Goal: Check status: Check status

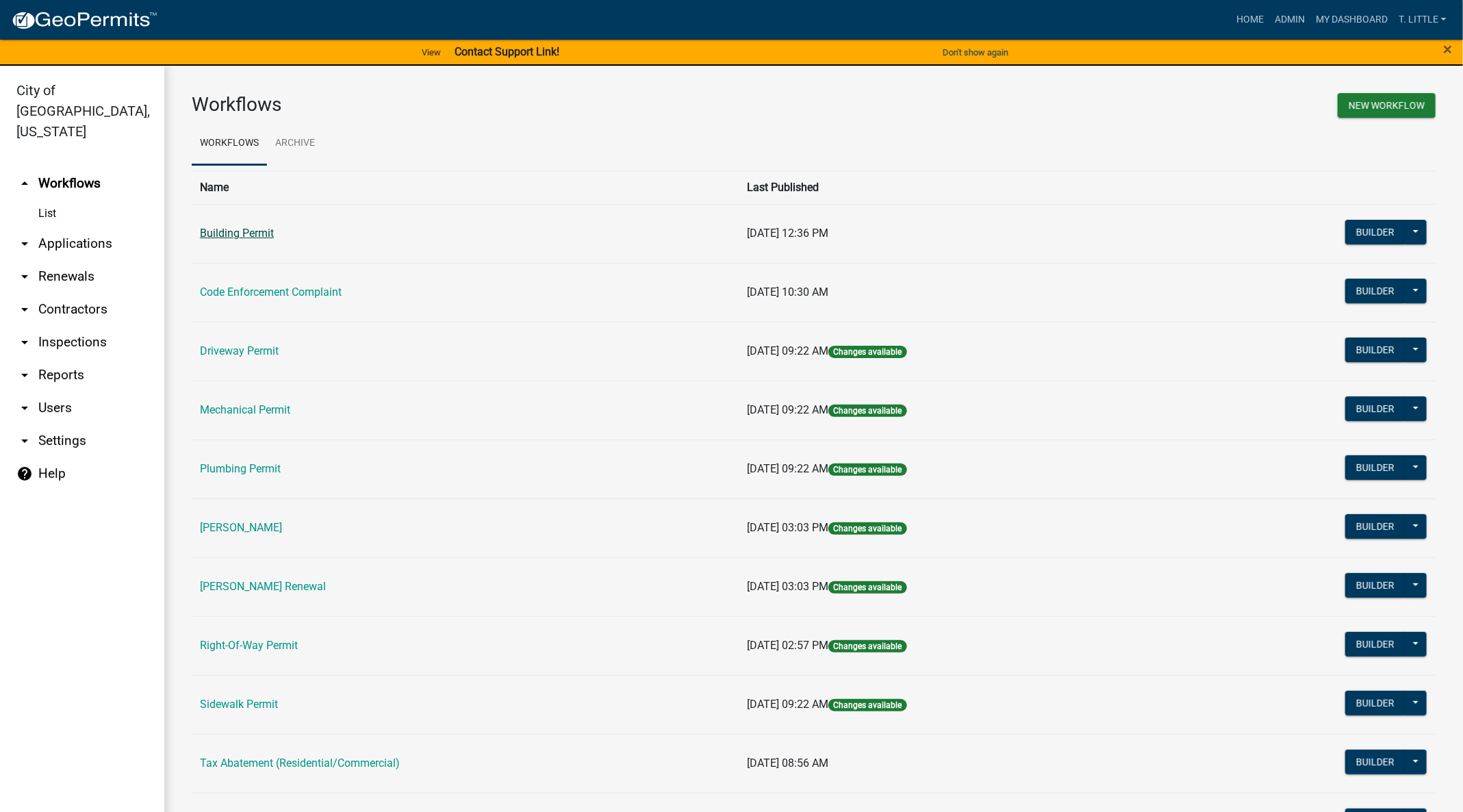
click at [237, 230] on link "Building Permit" at bounding box center [237, 233] width 74 height 13
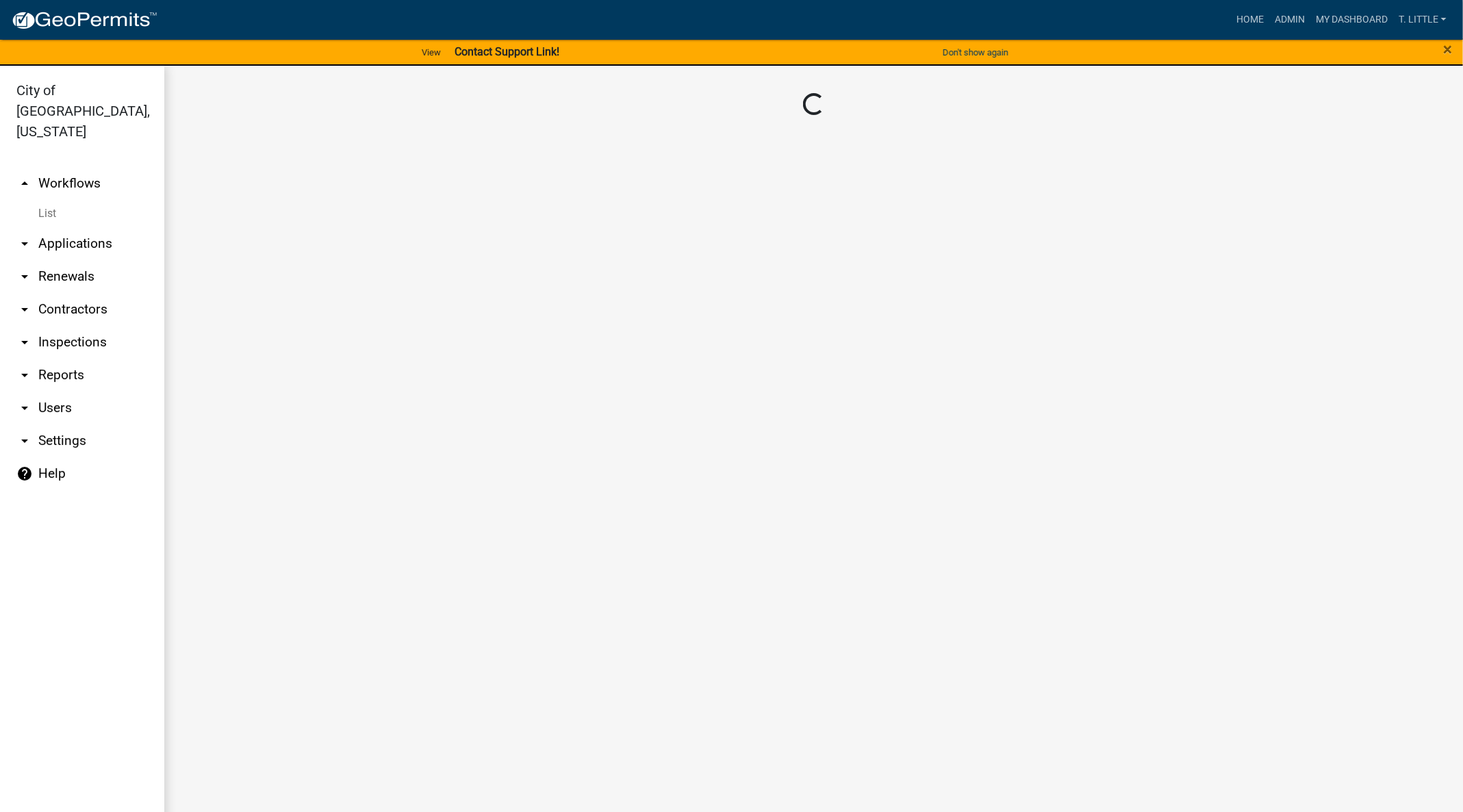
click at [237, 230] on main "Loading..." at bounding box center [813, 447] width 1298 height 763
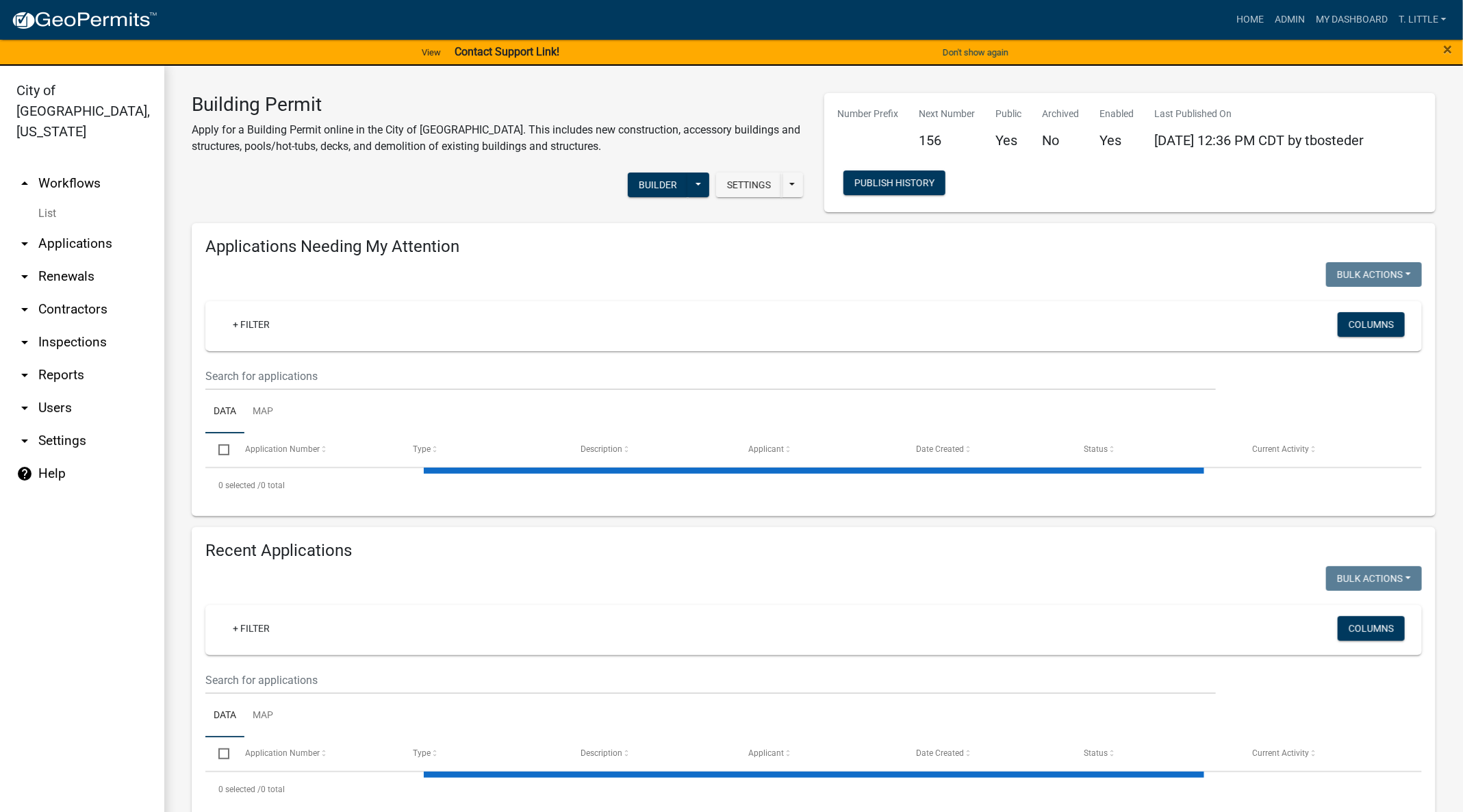
select select "3: 100"
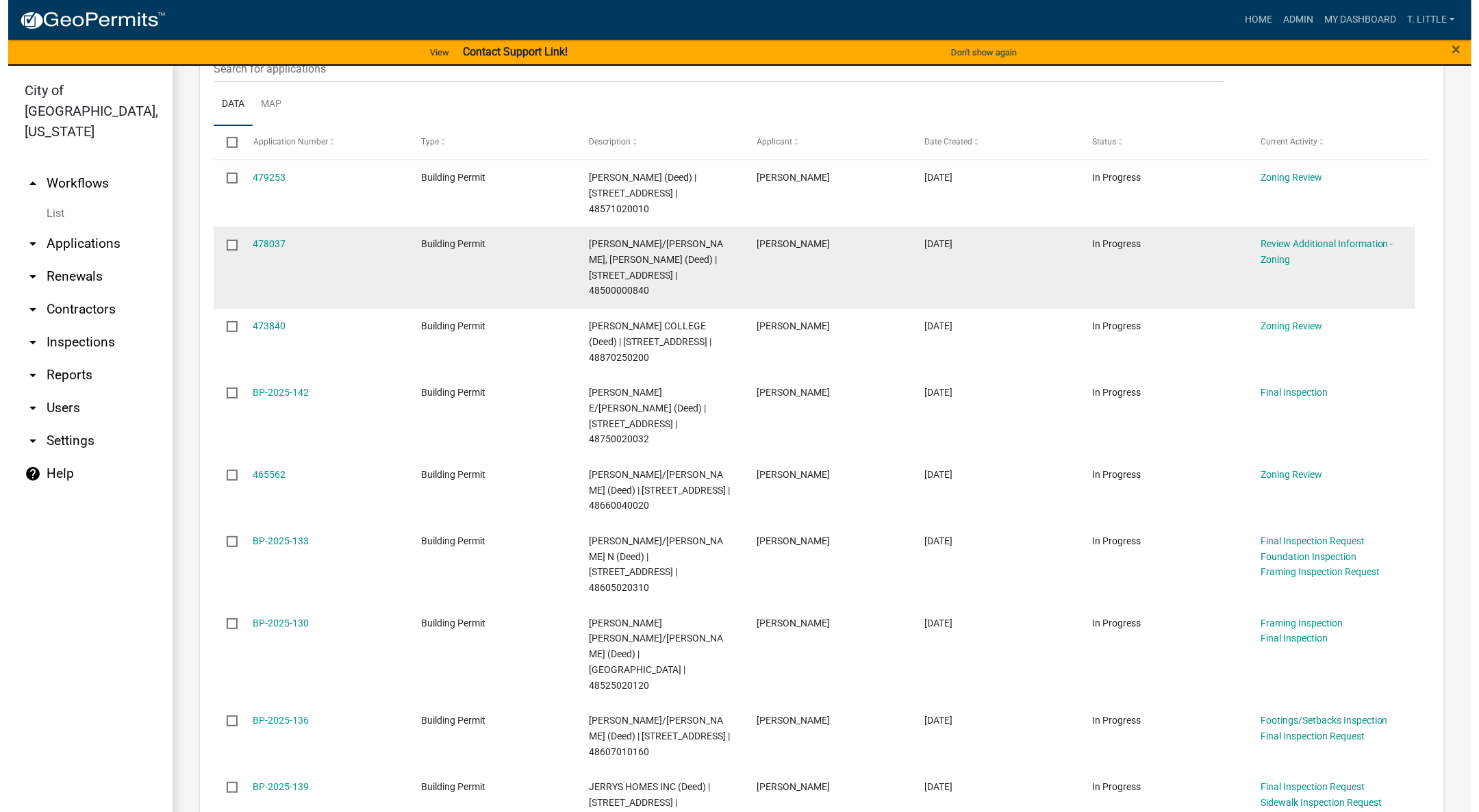
scroll to position [308, 0]
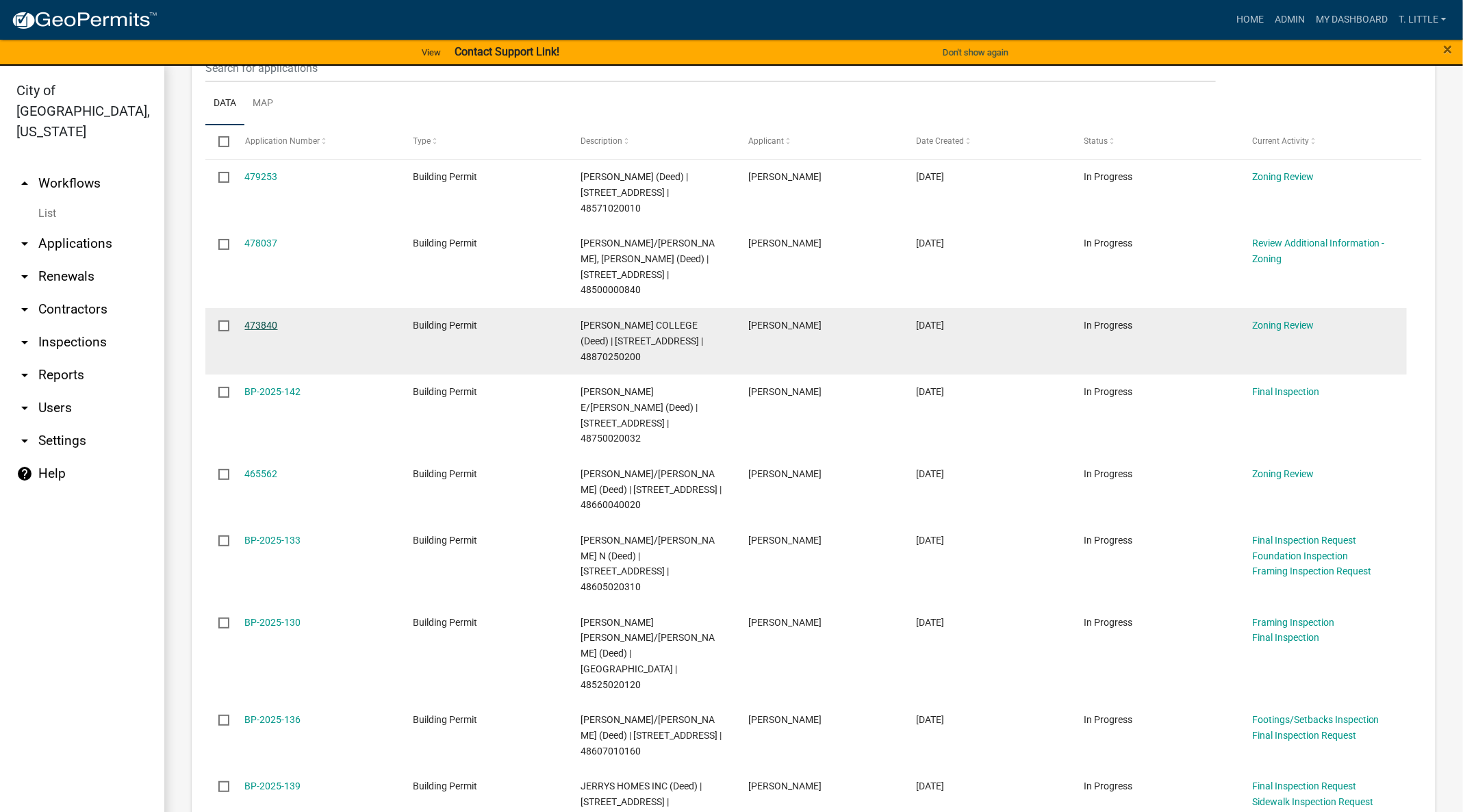
click at [265, 320] on link "473840" at bounding box center [261, 325] width 33 height 11
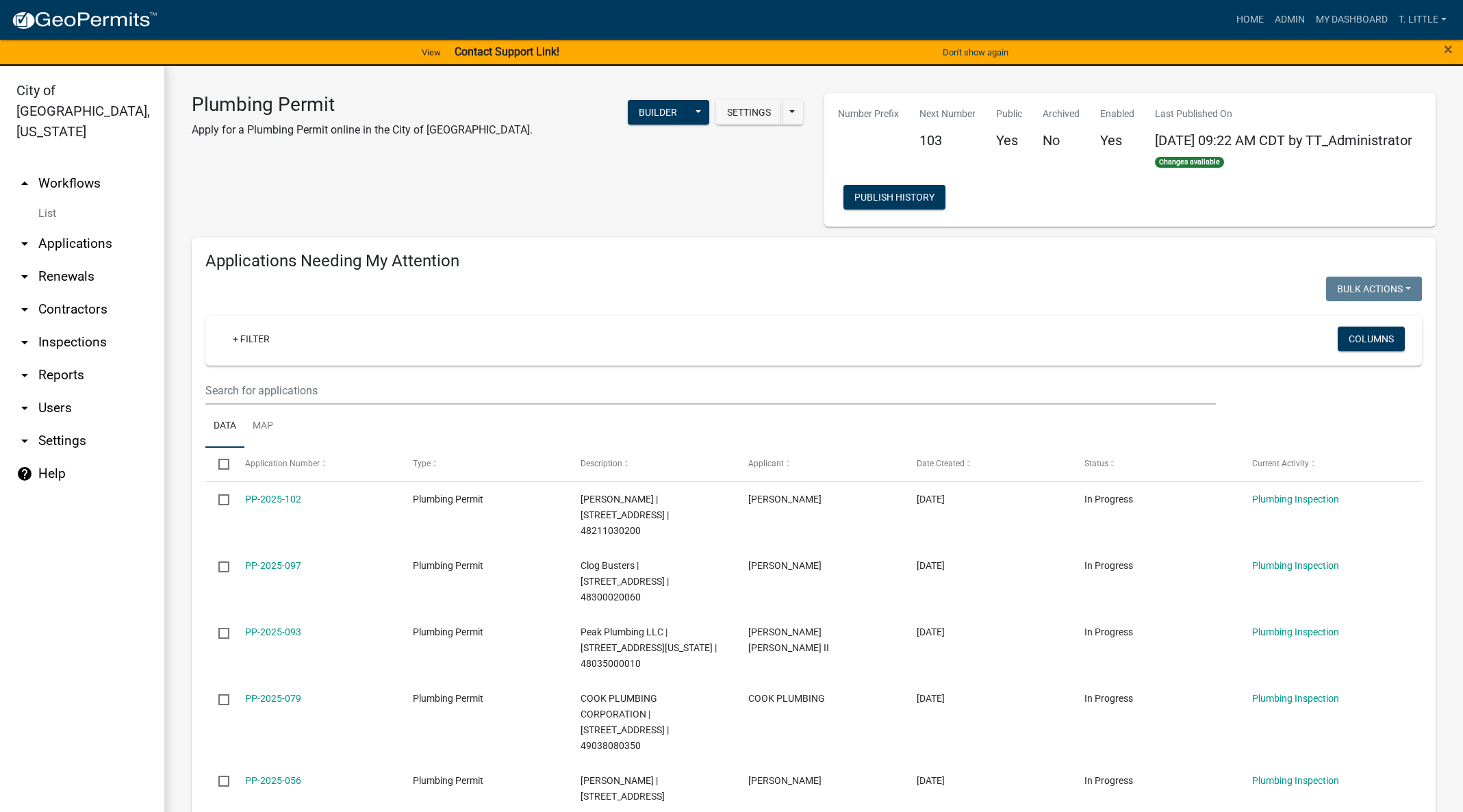
select select "3: 100"
